Goal: Check status: Check status

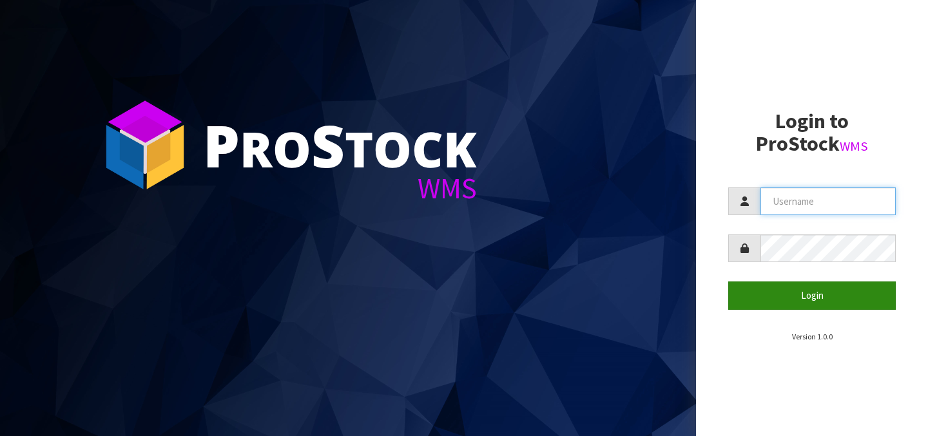
type input "[PERSON_NAME][EMAIL_ADDRESS][DOMAIN_NAME]"
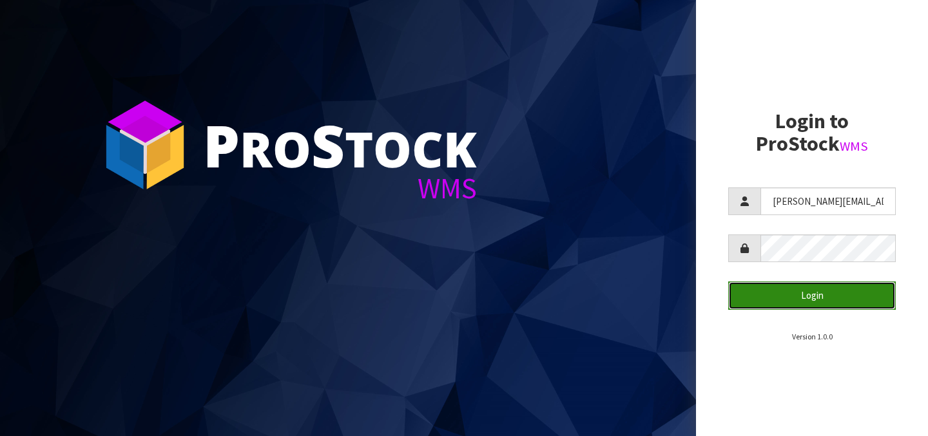
click at [803, 296] on button "Login" at bounding box center [812, 296] width 168 height 28
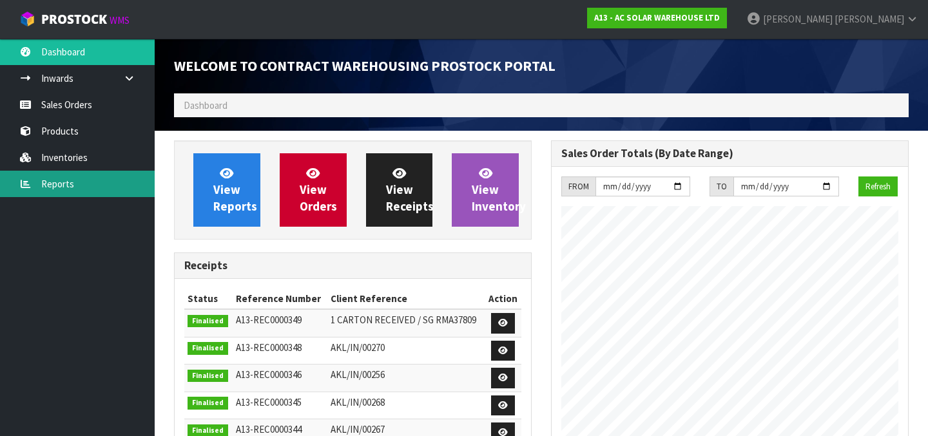
scroll to position [825, 377]
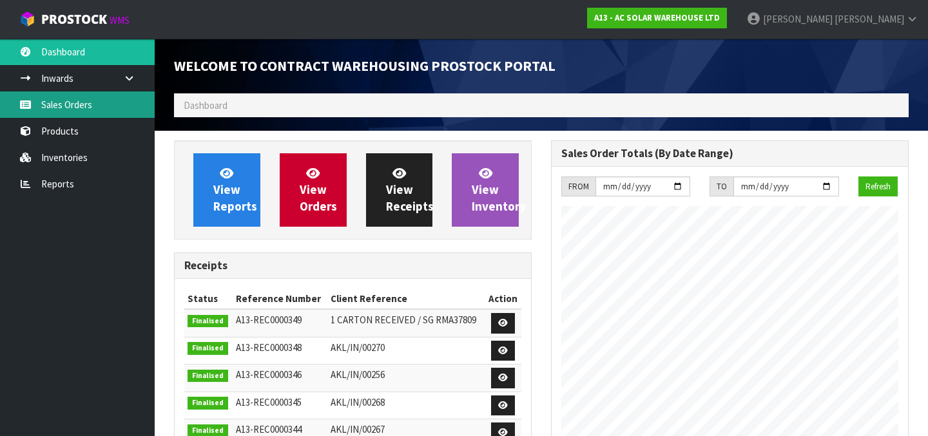
click at [51, 102] on link "Sales Orders" at bounding box center [77, 104] width 155 height 26
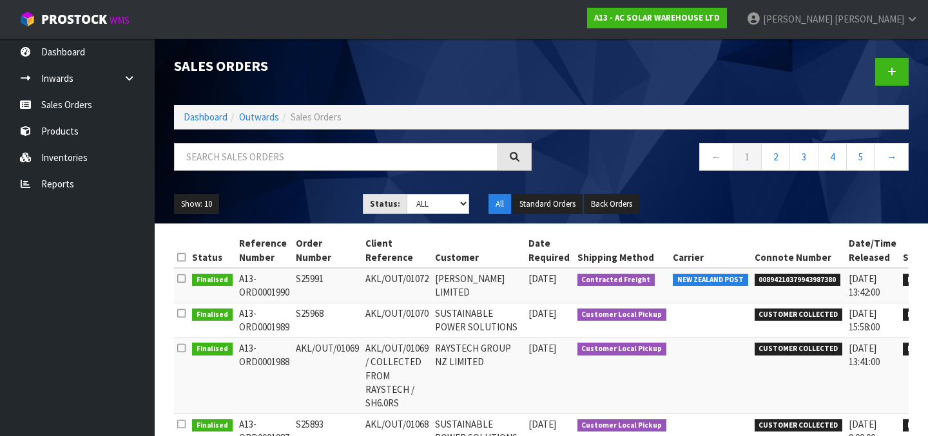
click at [756, 282] on span "00894210379943987380" at bounding box center [797, 280] width 86 height 13
copy span "00894210379943987380"
